Goal: Information Seeking & Learning: Learn about a topic

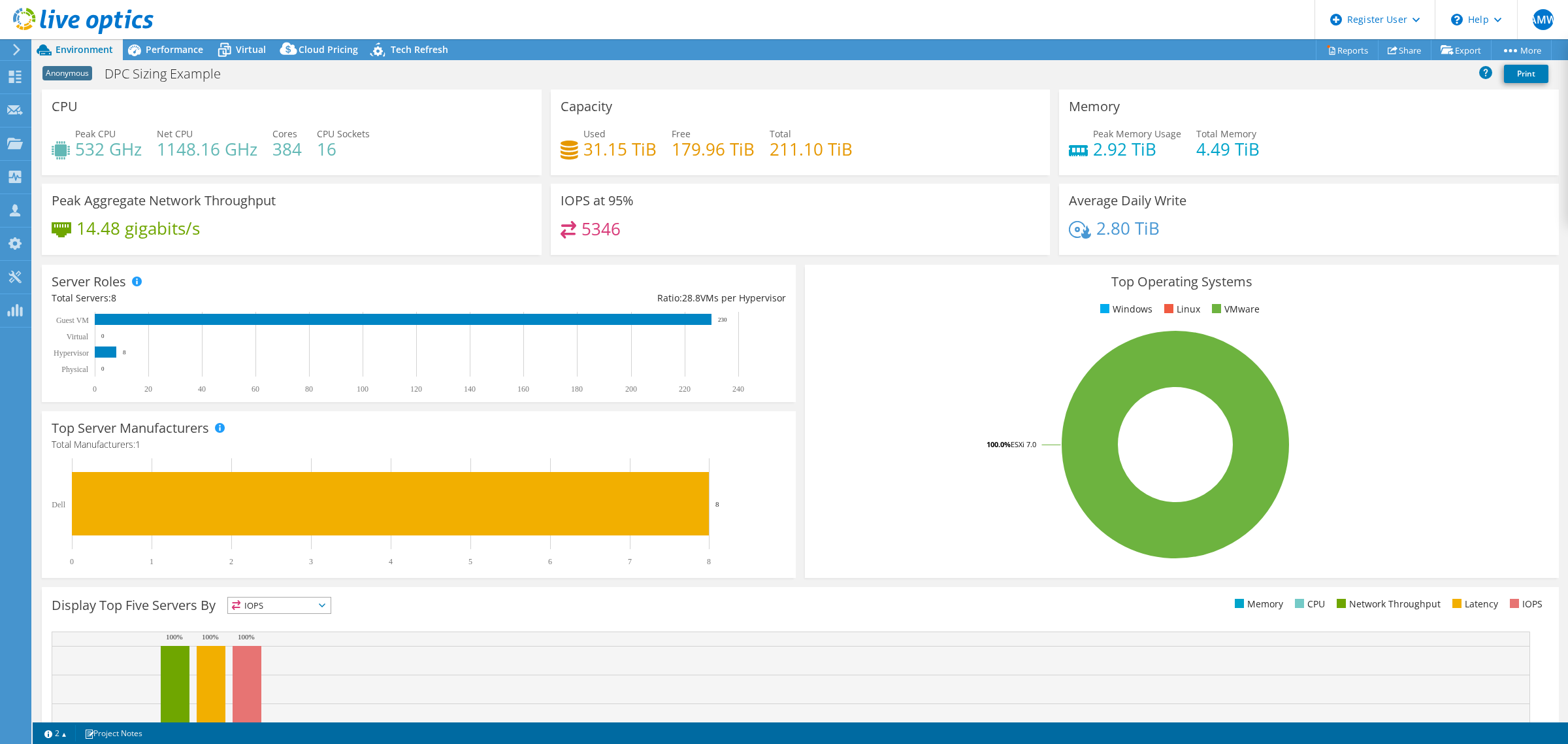
select select "EUFrankfurt"
select select "EUR"
drag, startPoint x: 625, startPoint y: 192, endPoint x: 307, endPoint y: 307, distance: 338.2
click at [307, 307] on section "CPU Peak CPU 532 GHz Net CPU 1148.16 GHz Cores 384 CPU Sockets 16 Capacity Used…" at bounding box center [800, 470] width 1535 height 761
click at [240, 54] on span "Virtual" at bounding box center [251, 49] width 30 height 13
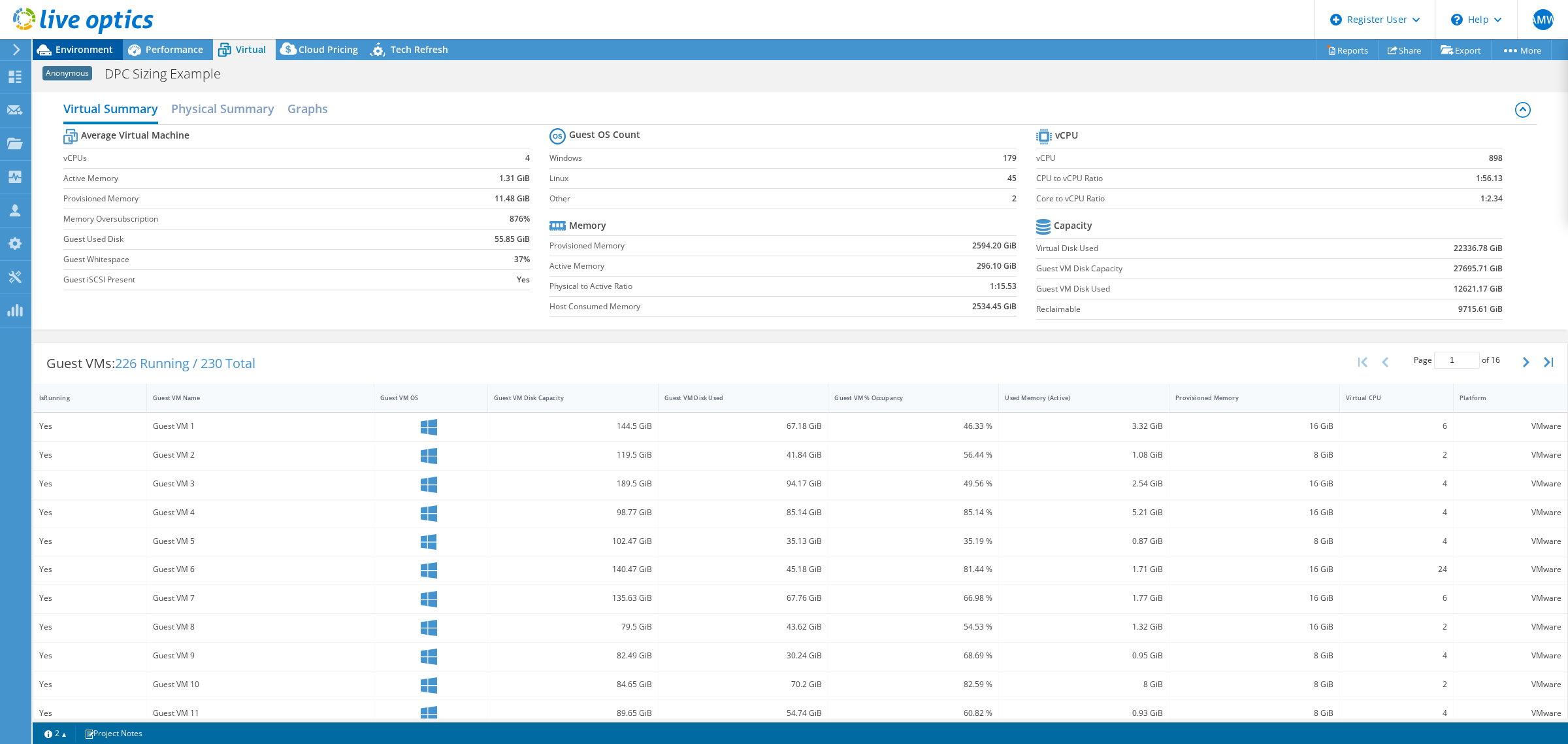
click at [81, 51] on span "Environment" at bounding box center [84, 49] width 58 height 13
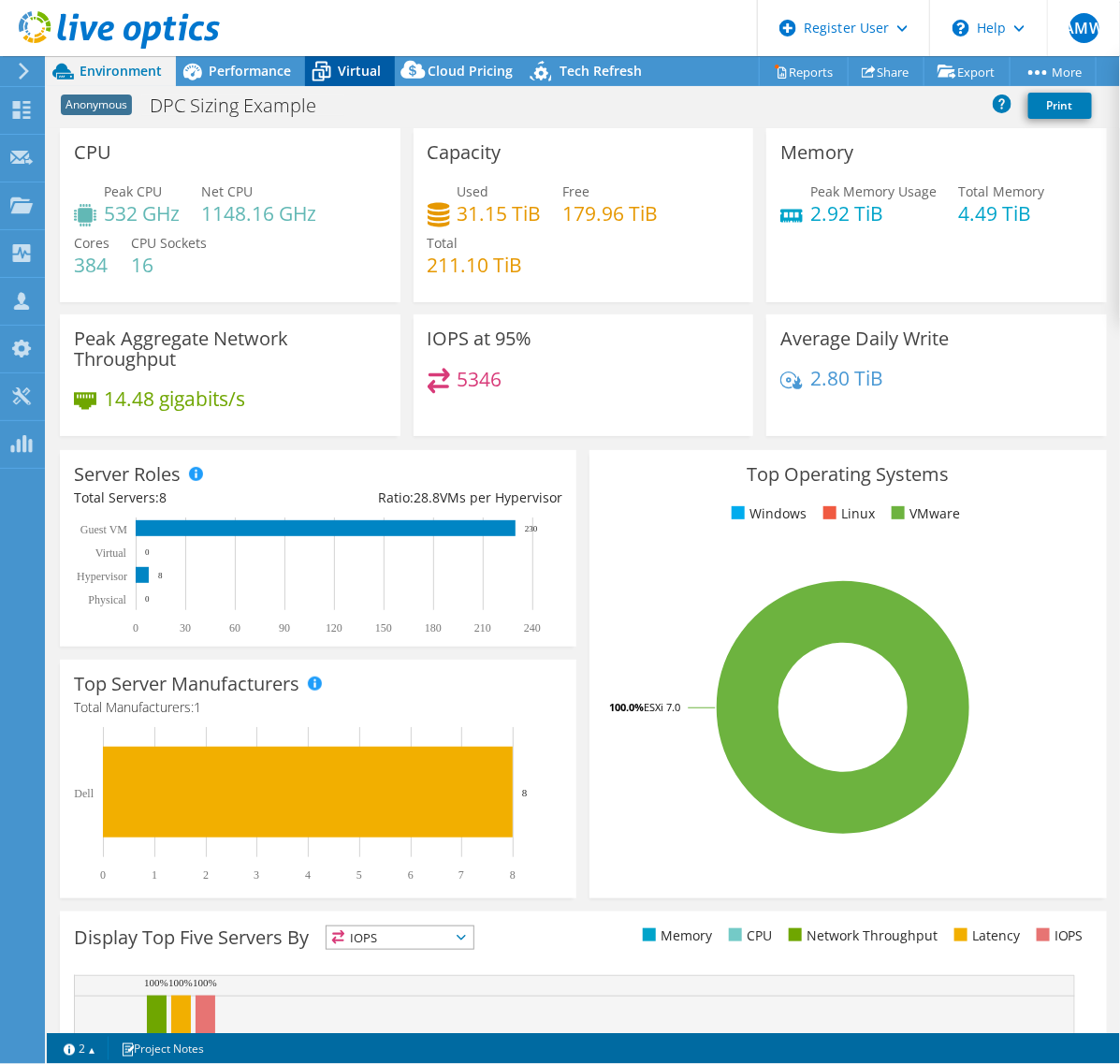
click at [372, 66] on span "Virtual" at bounding box center [359, 71] width 43 height 18
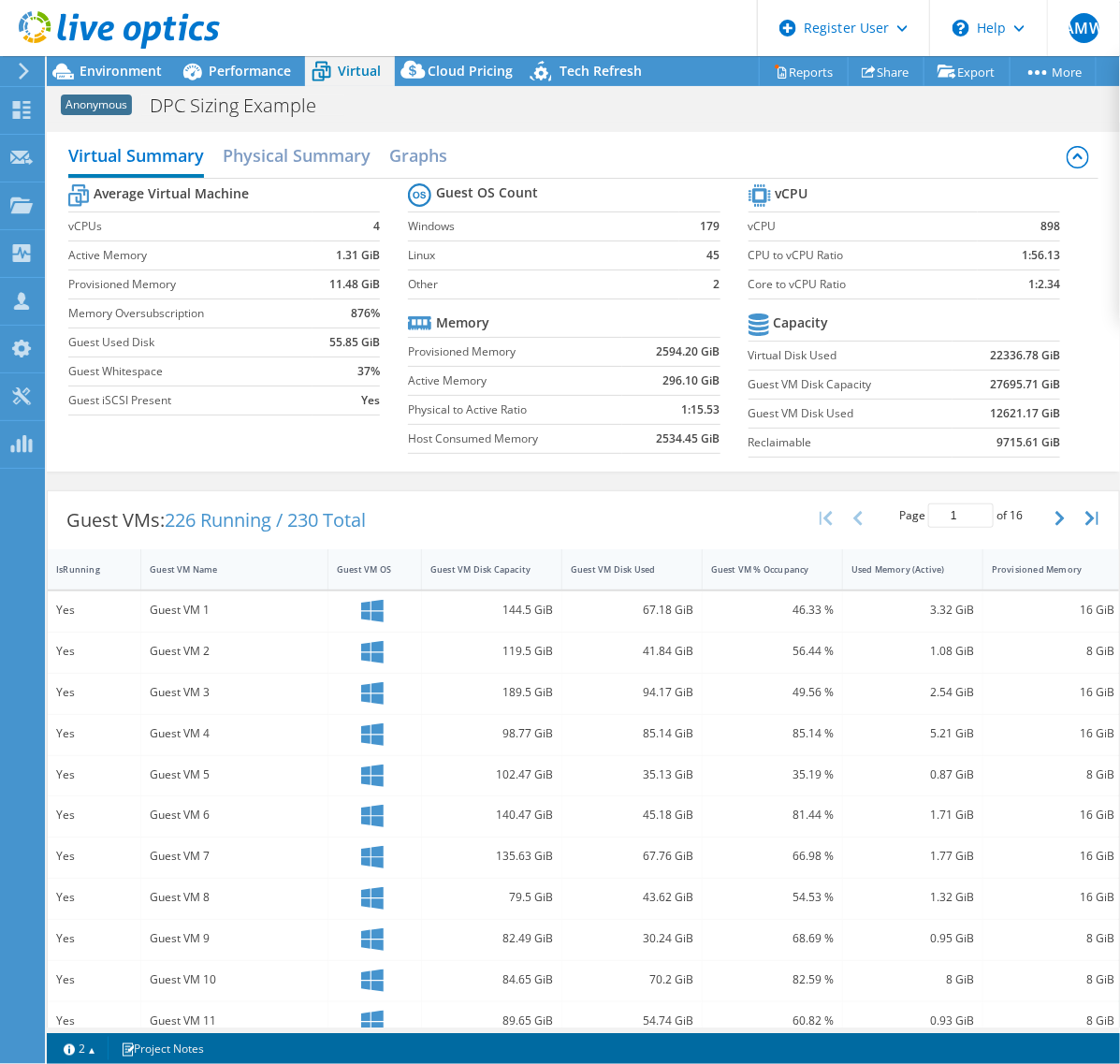
click at [220, 518] on span "226 Running / 230 Total" at bounding box center [265, 520] width 201 height 25
copy div "Guest VMs: 226 Running / 230 Total"
click at [125, 67] on span "Environment" at bounding box center [121, 71] width 83 height 18
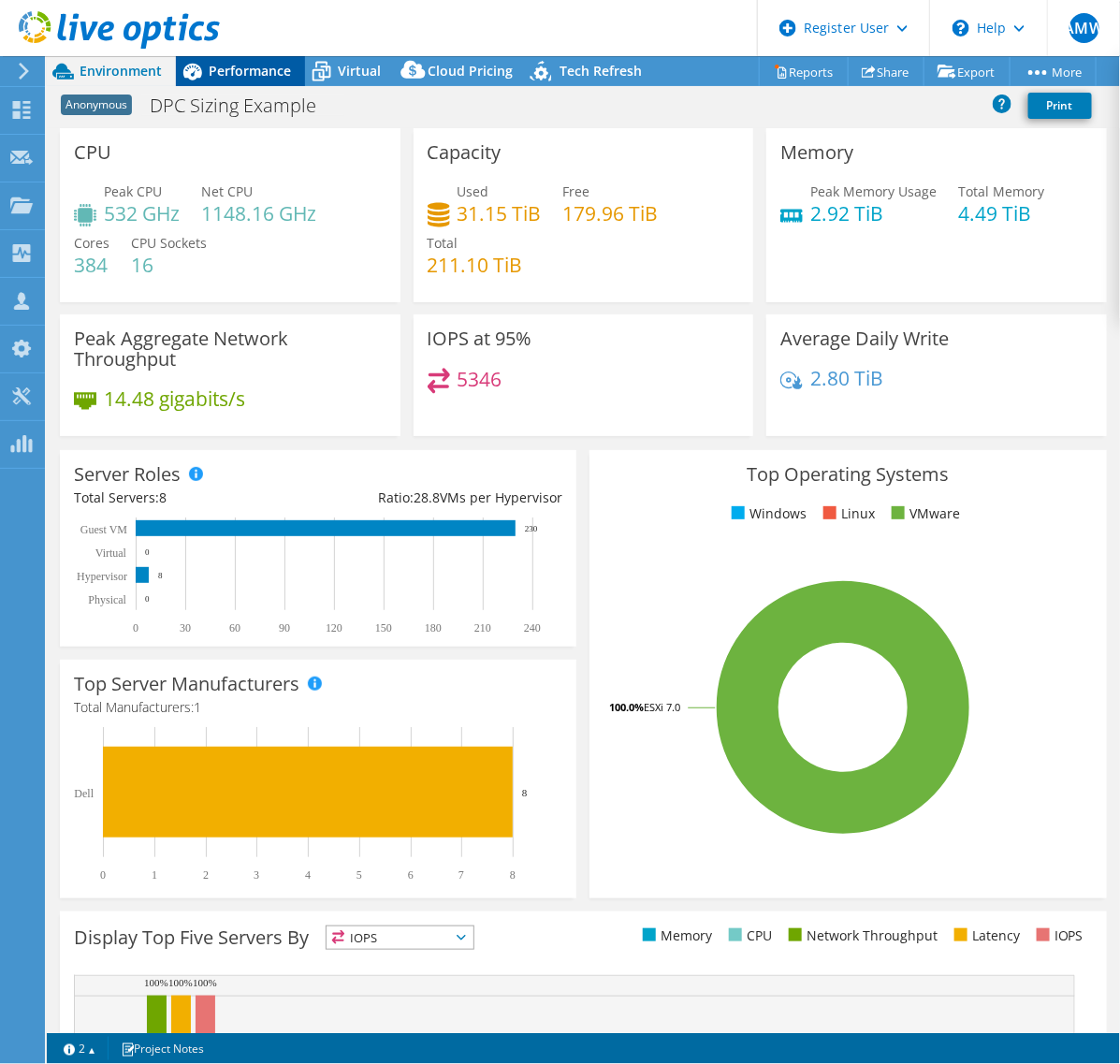
click at [258, 75] on span "Performance" at bounding box center [249, 71] width 83 height 18
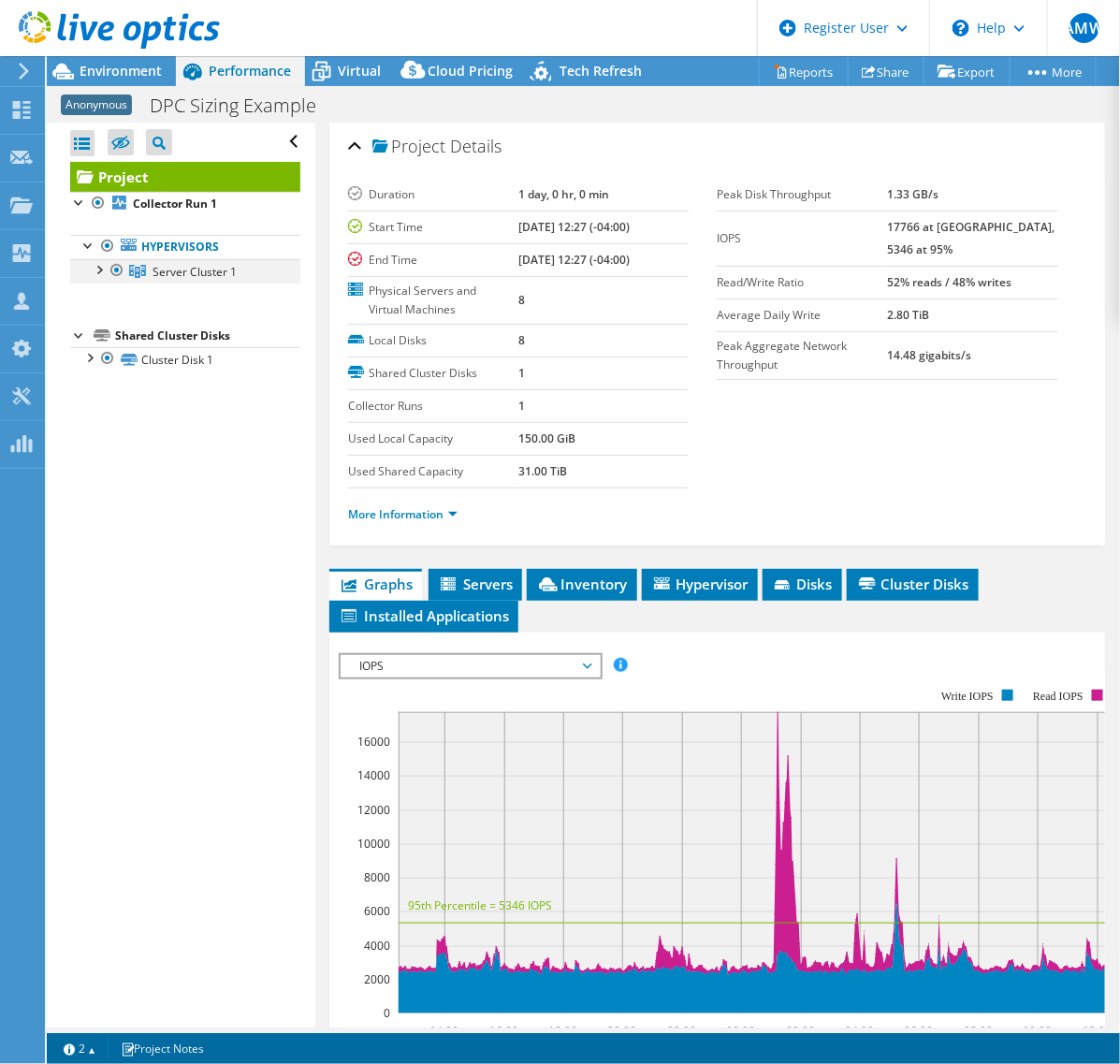
click at [99, 273] on div at bounding box center [98, 268] width 19 height 19
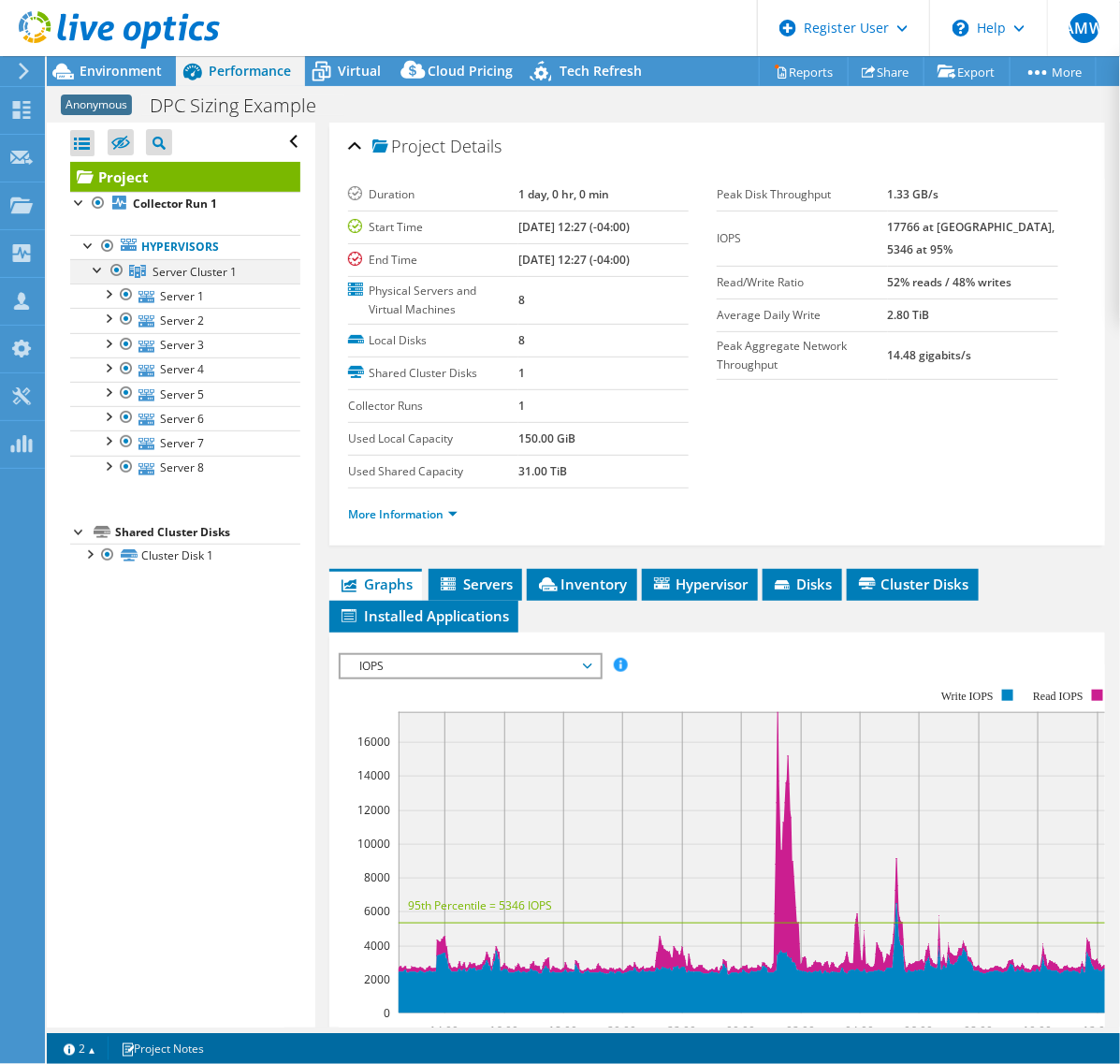
click at [99, 273] on div at bounding box center [98, 268] width 19 height 19
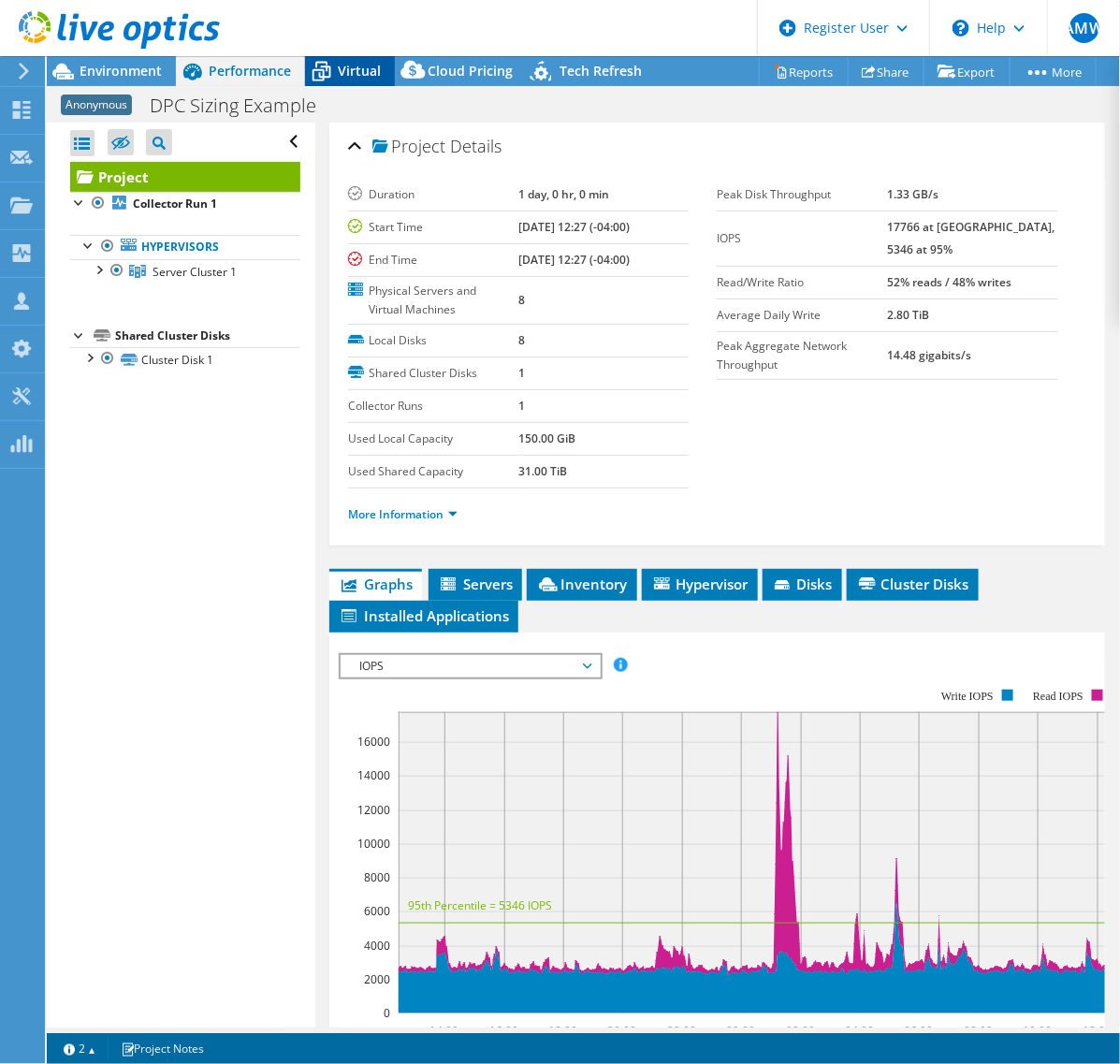
click at [361, 77] on span "Virtual" at bounding box center [359, 71] width 43 height 18
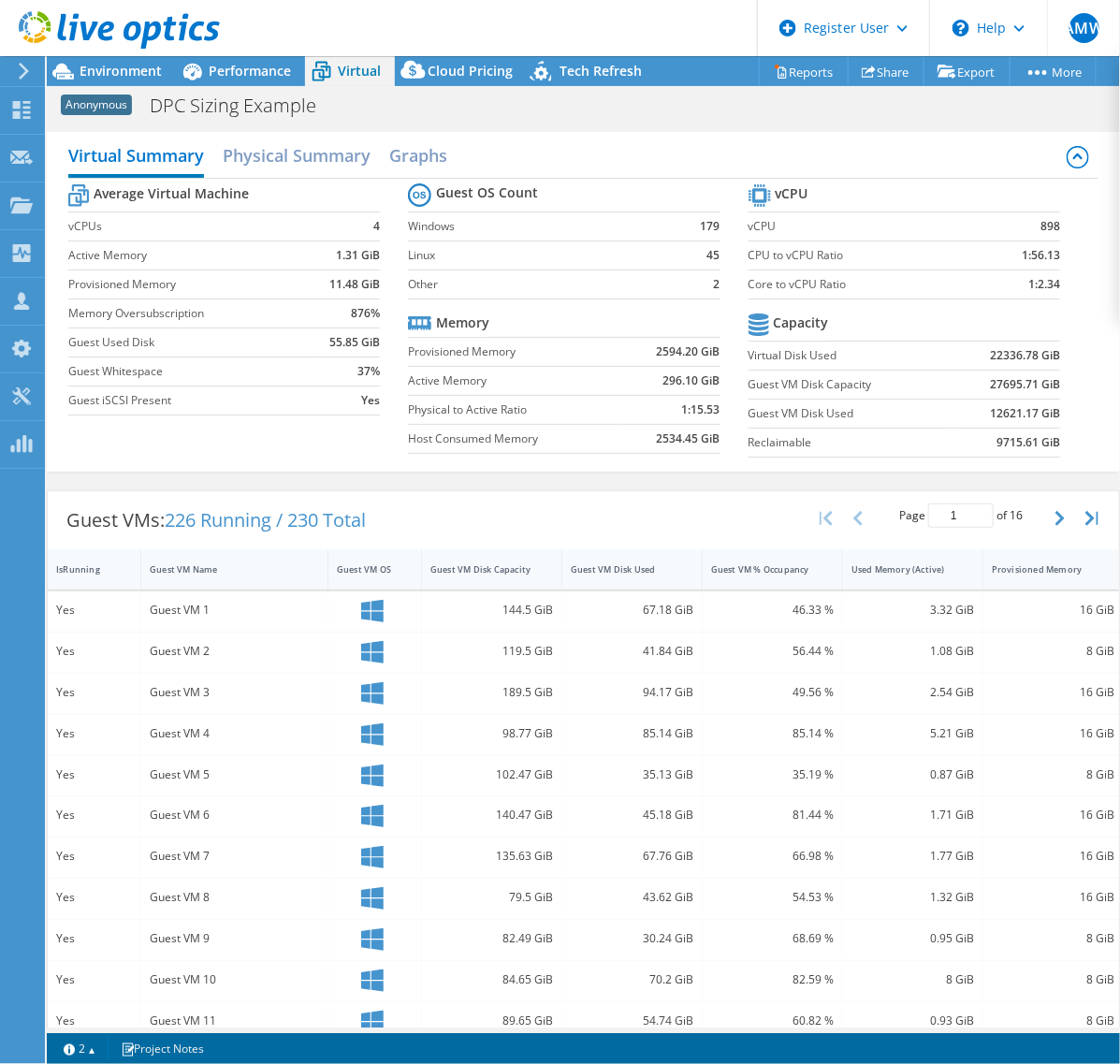
click at [373, 231] on b "4" at bounding box center [376, 226] width 7 height 19
click at [254, 235] on td "vCPUs" at bounding box center [190, 225] width 244 height 29
click at [1040, 230] on b "898" at bounding box center [1050, 226] width 20 height 19
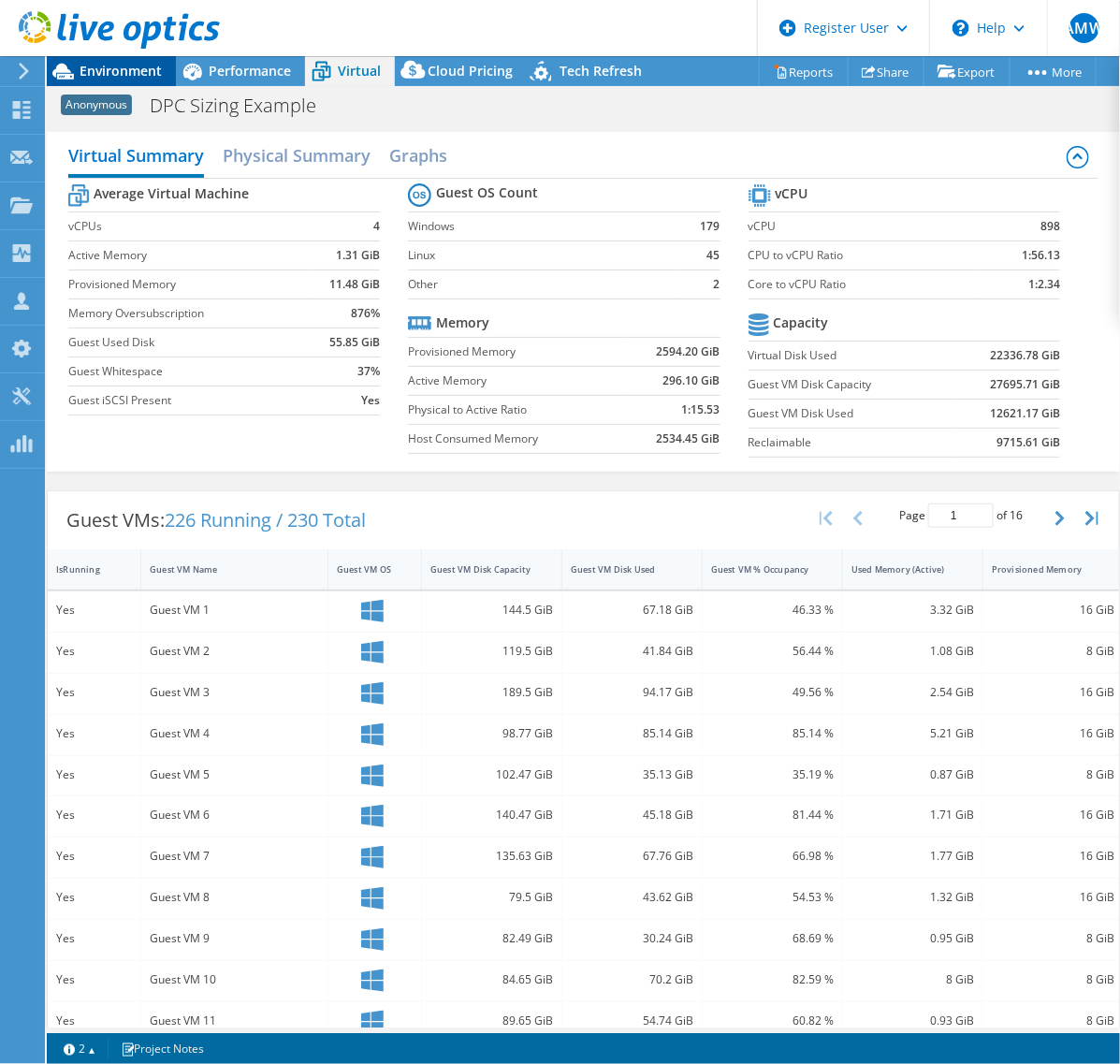
click at [129, 71] on span "Environment" at bounding box center [121, 71] width 83 height 18
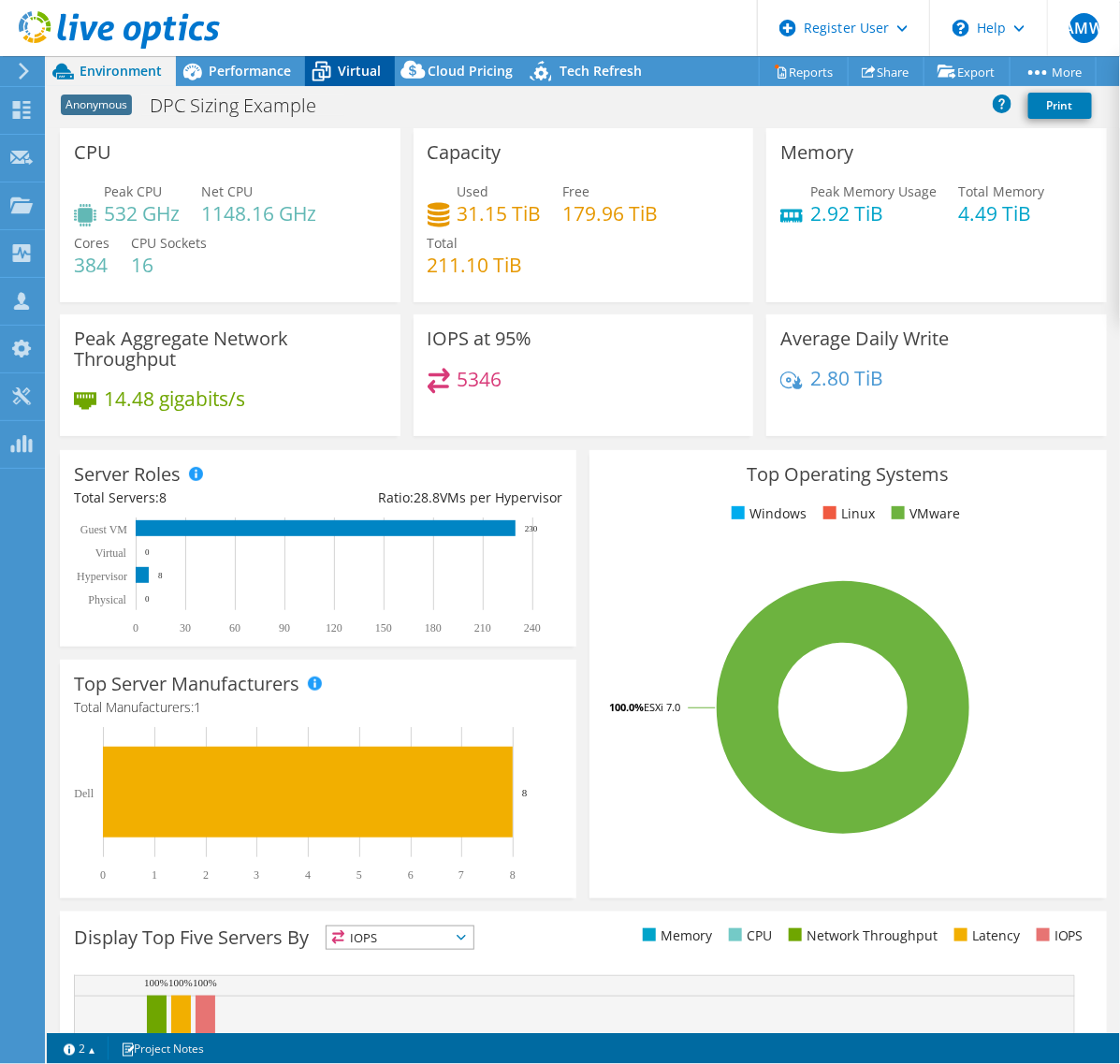
click at [365, 73] on span "Virtual" at bounding box center [359, 71] width 43 height 18
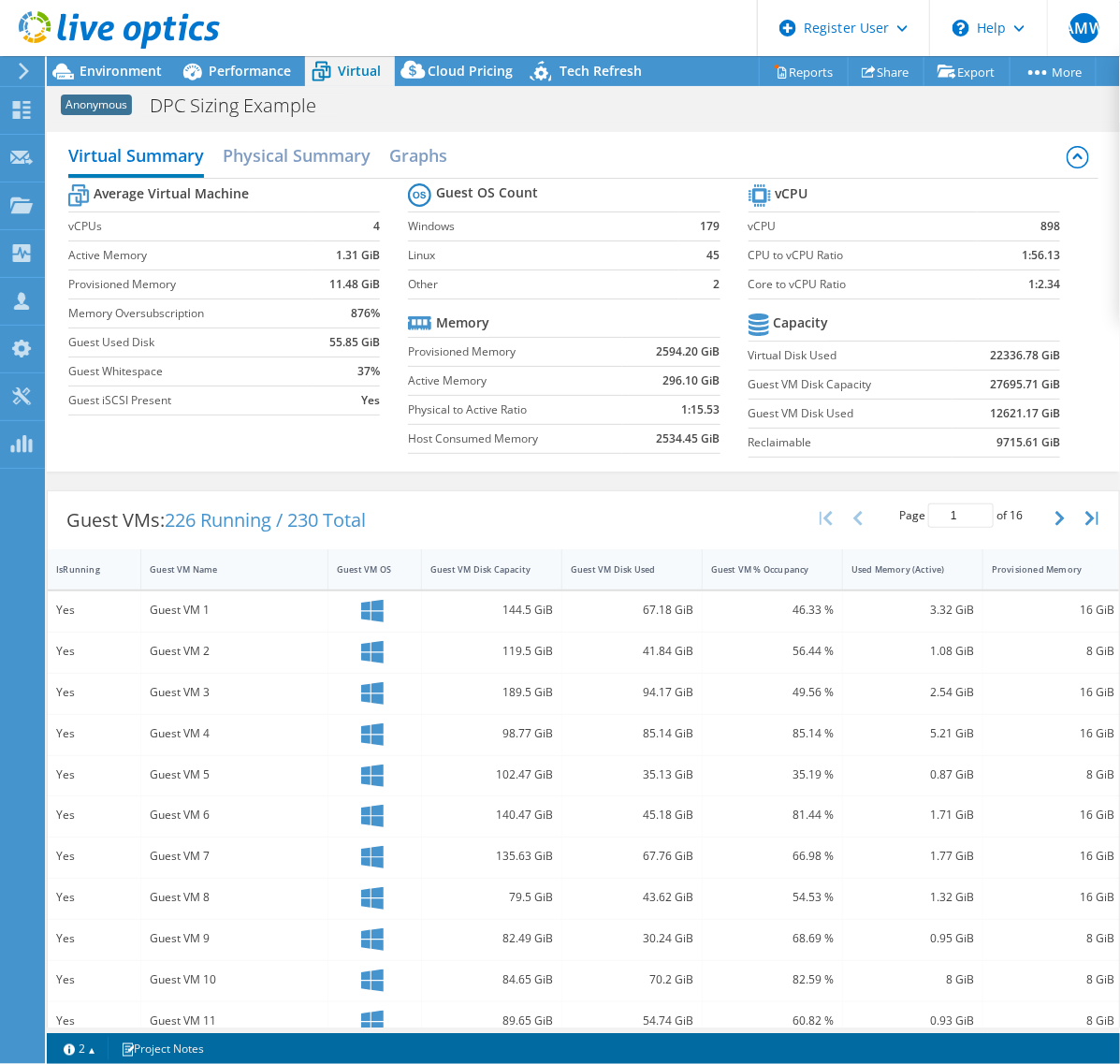
click at [1046, 291] on section "vCPU vCPU 898 CPU to vCPU Ratio 1:56.13 Core to vCPU Ratio 1:2.34 Capacity Virt…" at bounding box center [919, 323] width 340 height 287
click at [731, 292] on section "Guest OS Count Windows 179 Linux 45 Other 2 Memory Provisioned Memory 2594.20 G…" at bounding box center [577, 320] width 340 height 284
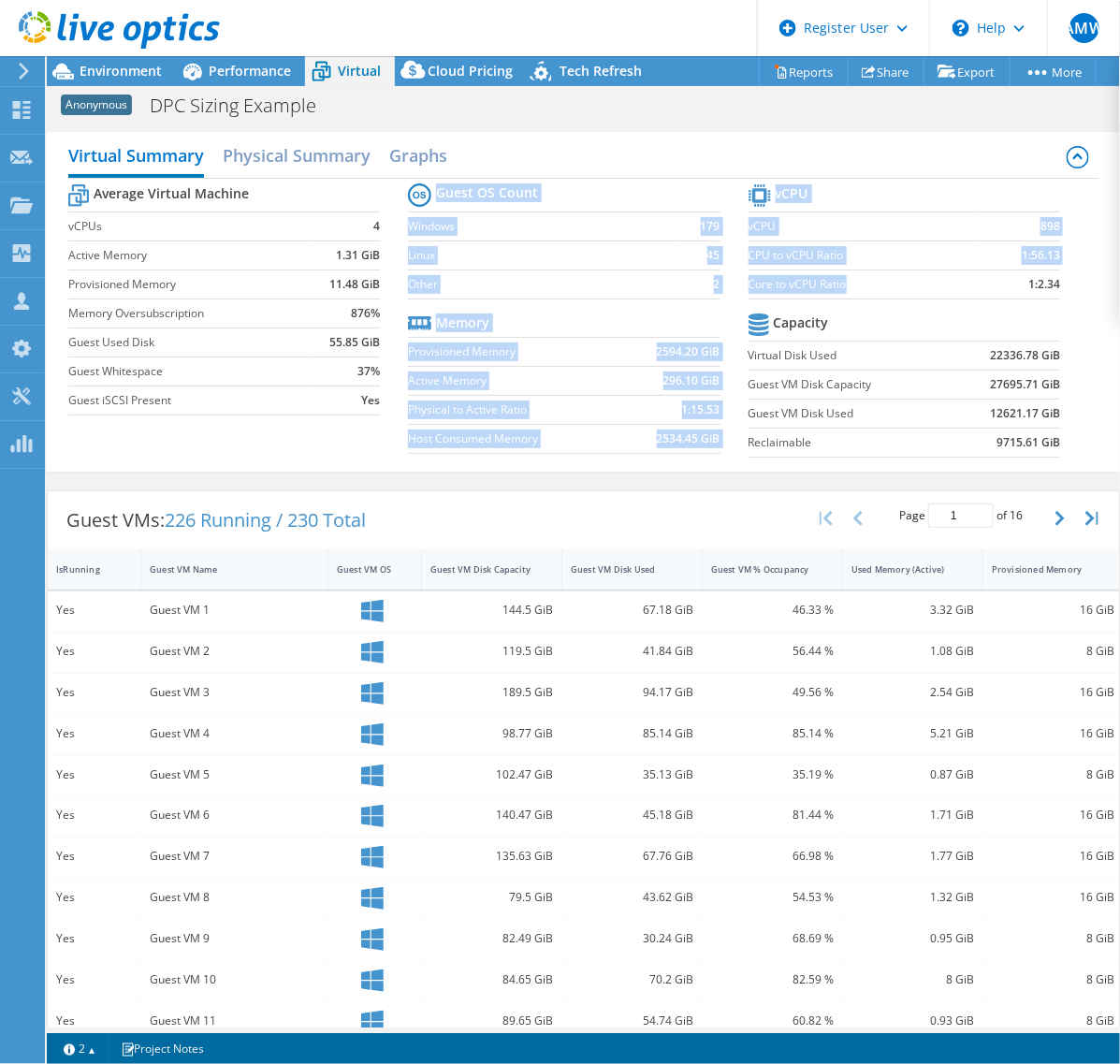
drag, startPoint x: 735, startPoint y: 287, endPoint x: 914, endPoint y: 292, distance: 179.1
click at [914, 292] on div "Average Virtual Machine vCPUs 4 Active Memory 1.31 GiB Provisioned Memory 11.48…" at bounding box center [583, 322] width 1030 height 288
click at [914, 292] on label "Core to vCPU Ratio" at bounding box center [864, 284] width 230 height 19
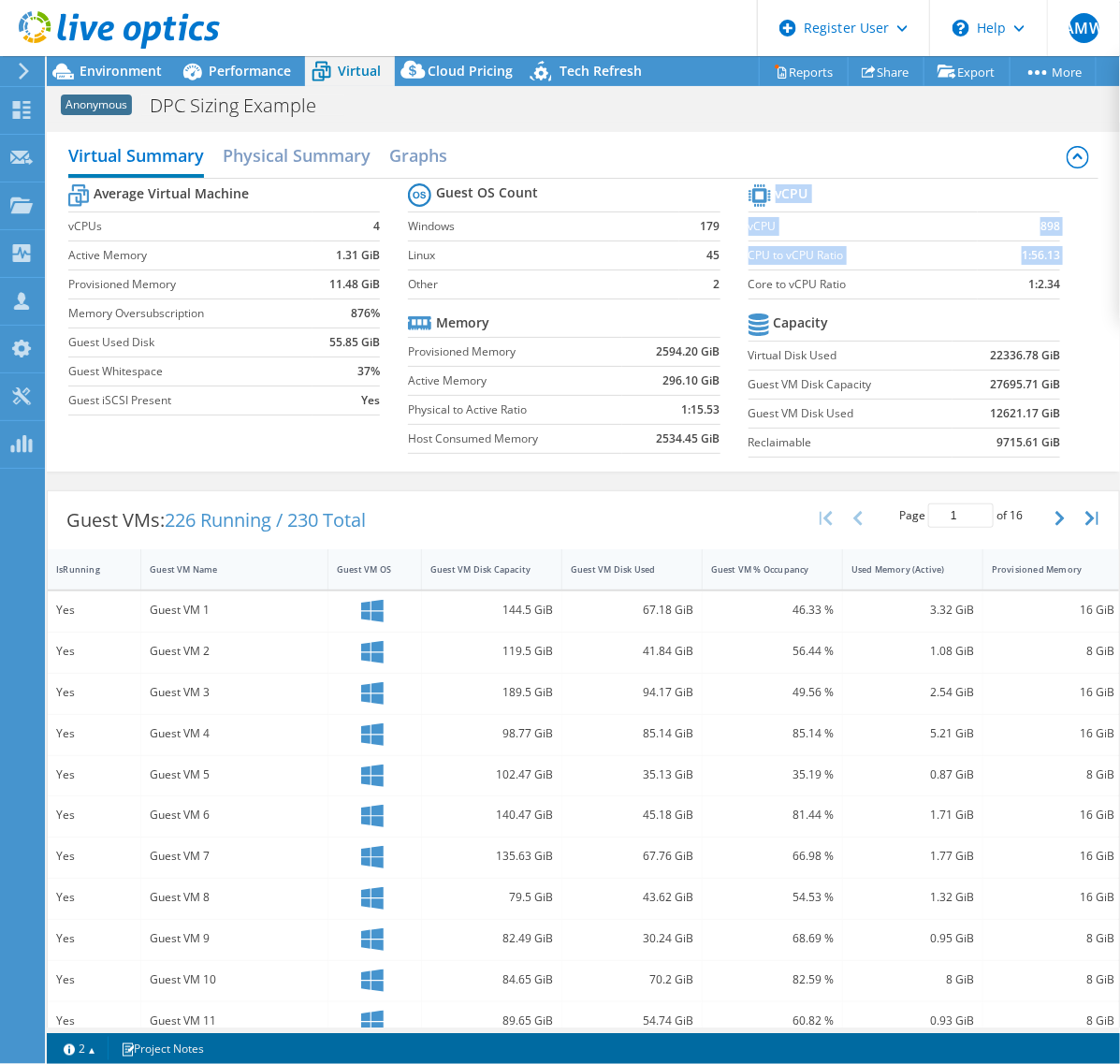
drag, startPoint x: 1055, startPoint y: 282, endPoint x: 740, endPoint y: 291, distance: 315.1
click at [749, 291] on section "vCPU vCPU 898 CPU to vCPU Ratio 1:56.13 Core to vCPU Ratio 1:2.34 Capacity Virt…" at bounding box center [919, 323] width 340 height 287
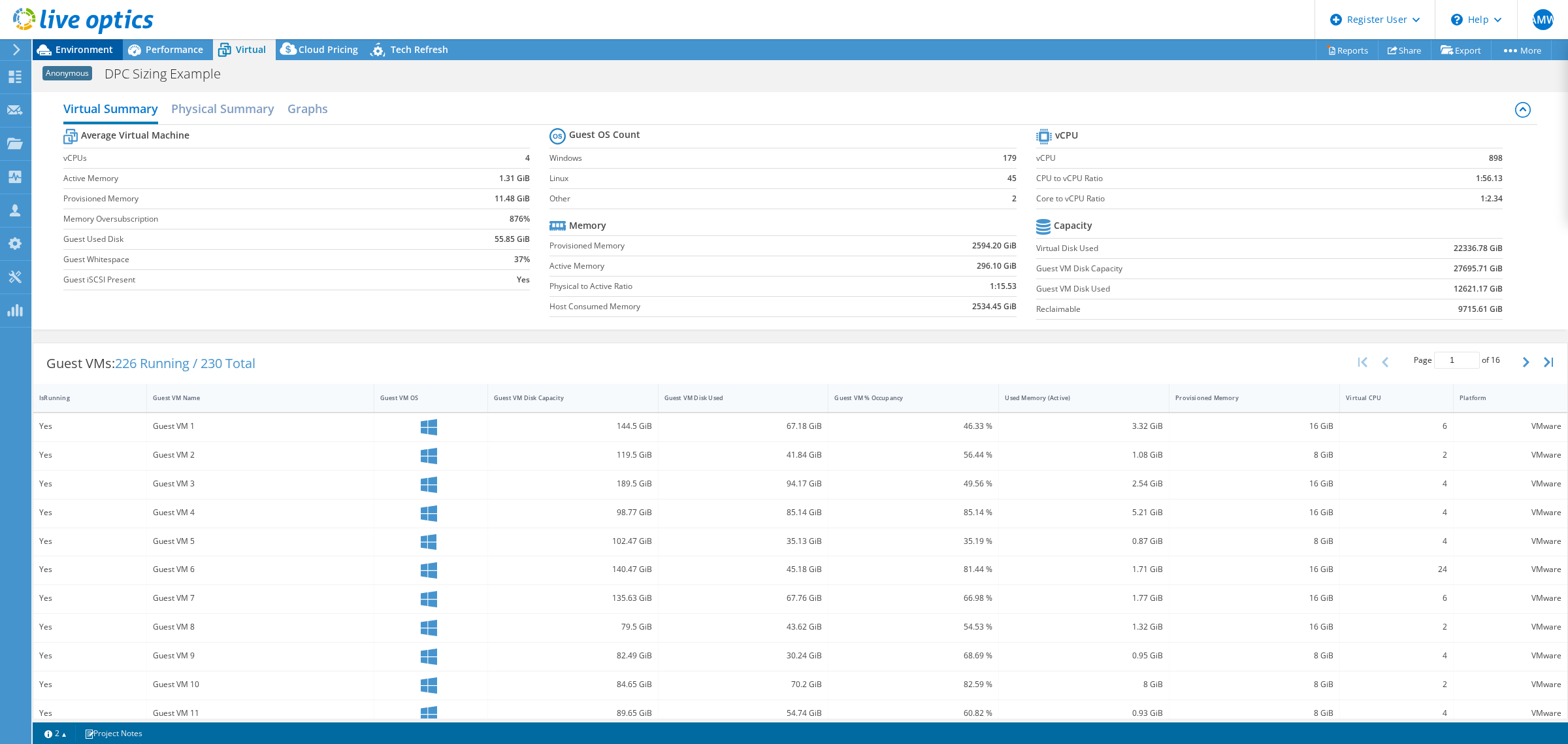
click at [81, 50] on span "Environment" at bounding box center [84, 49] width 58 height 13
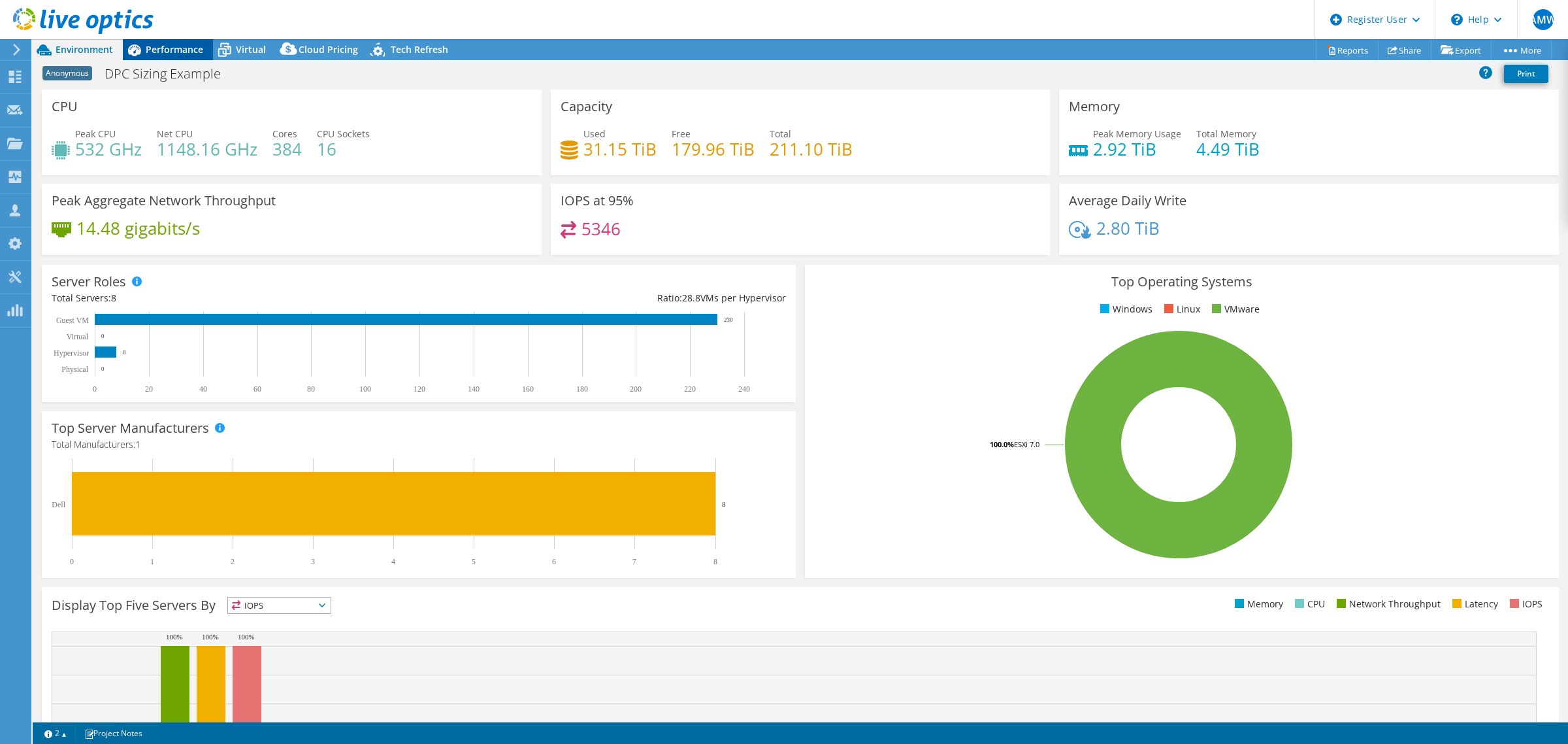
click at [180, 51] on span "Performance" at bounding box center [174, 49] width 58 height 13
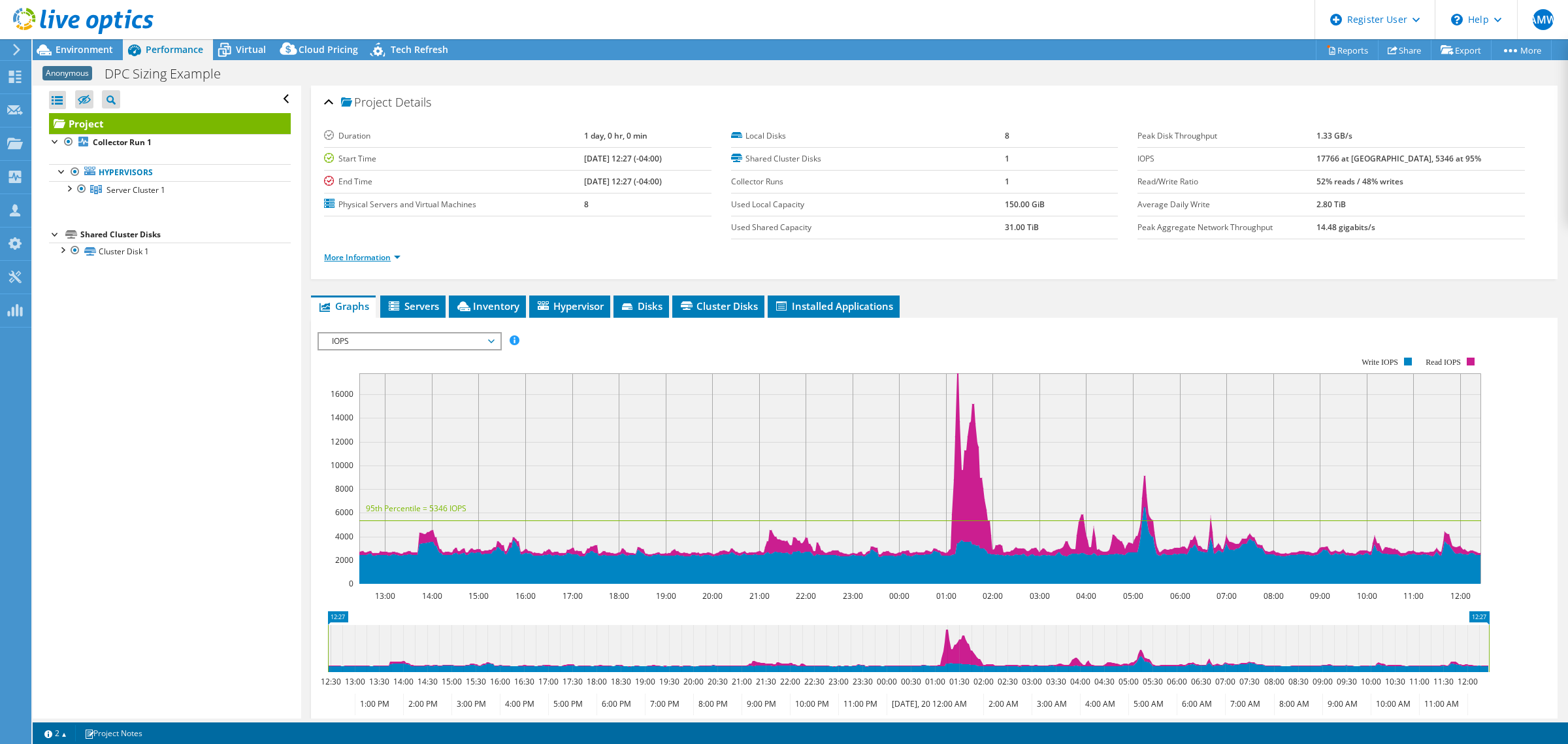
click at [366, 258] on link "More Information" at bounding box center [362, 257] width 77 height 11
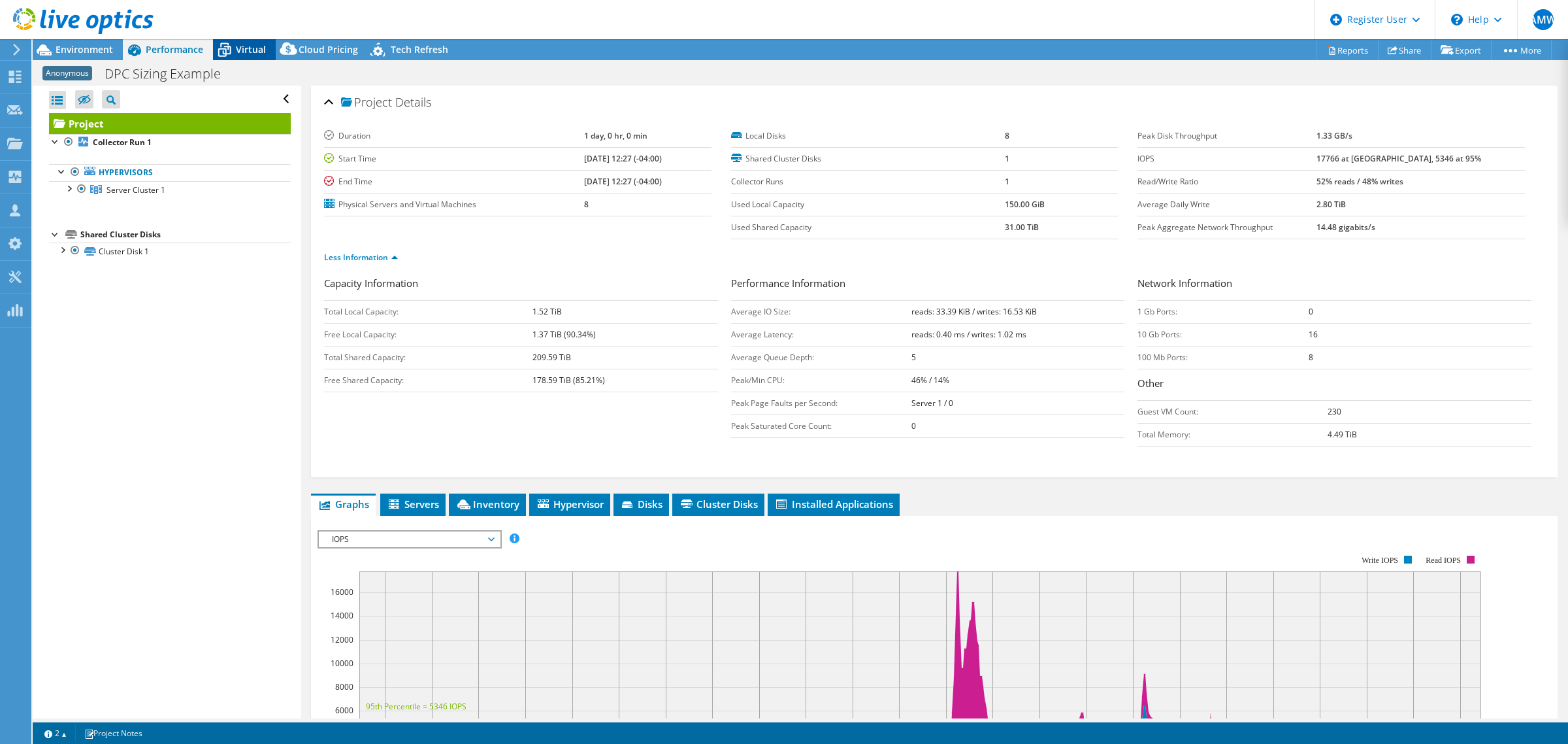
click at [227, 45] on icon at bounding box center [224, 45] width 8 height 5
